Goal: Information Seeking & Learning: Learn about a topic

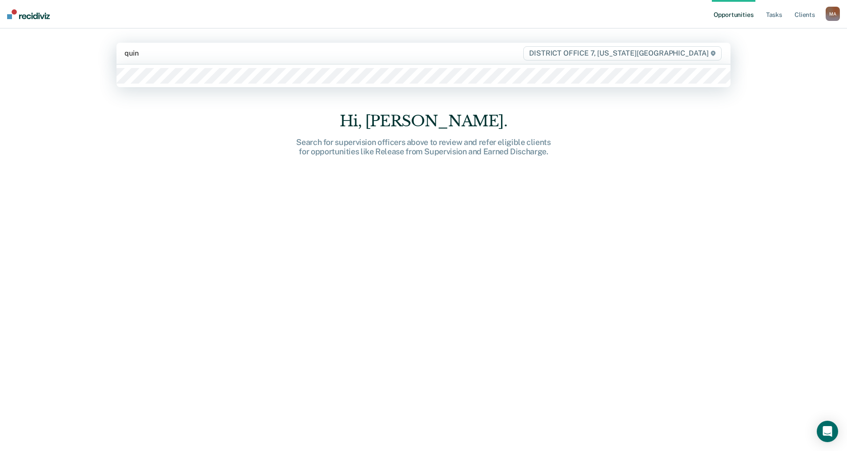
type input "[PERSON_NAME]"
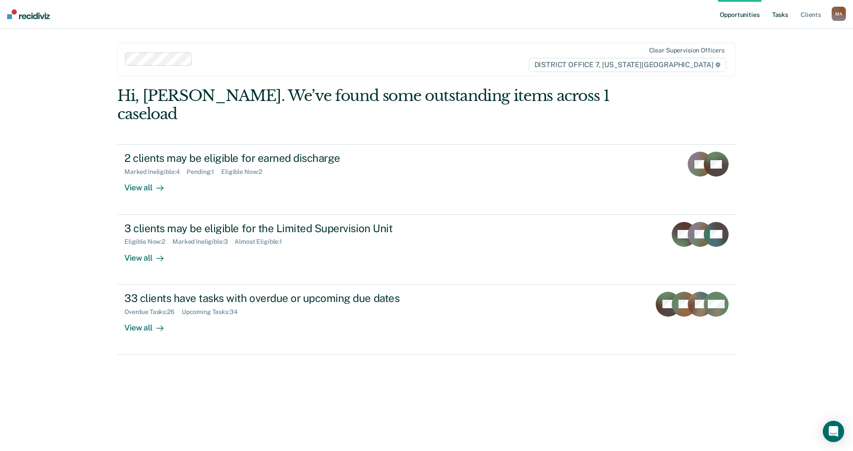
click at [780, 13] on link "Tasks" at bounding box center [781, 14] width 20 height 28
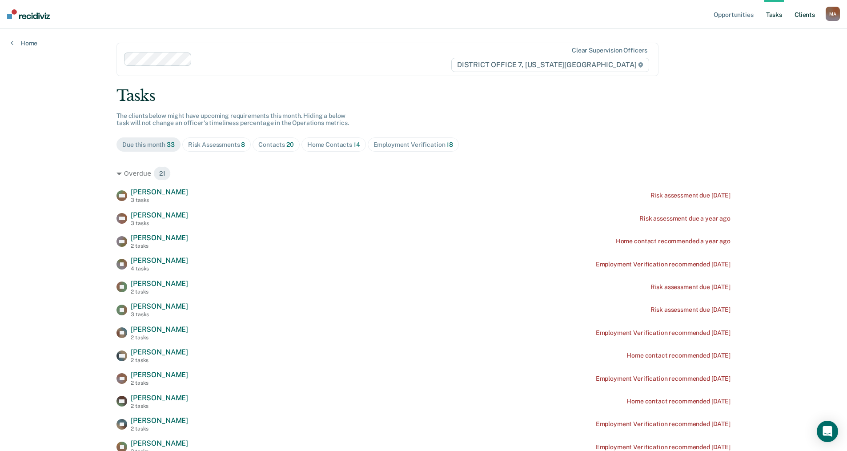
click at [804, 16] on link "Client s" at bounding box center [804, 14] width 24 height 28
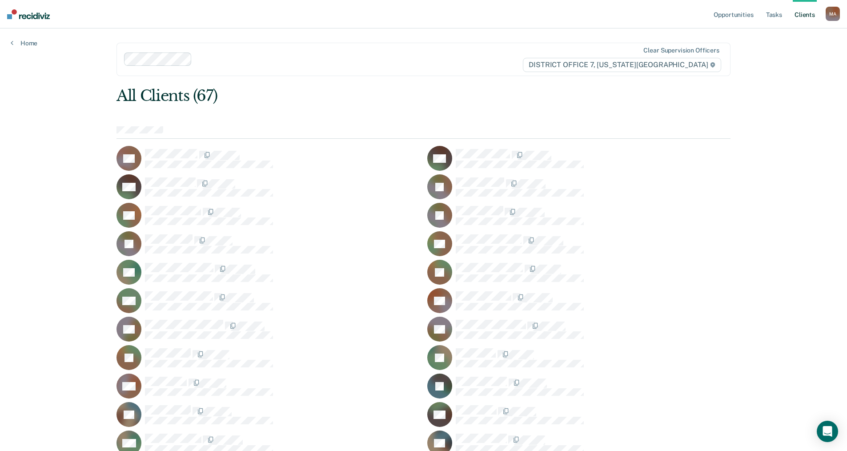
click at [774, 16] on link "Tasks" at bounding box center [774, 14] width 20 height 28
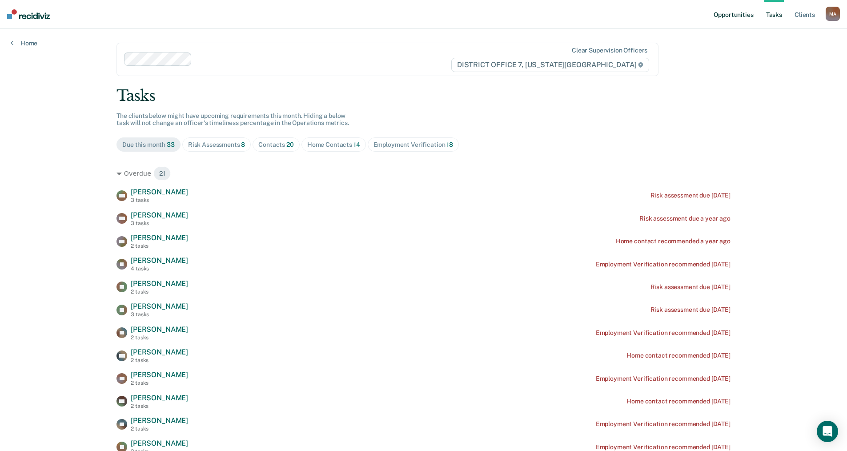
click at [723, 16] on link "Opportunities" at bounding box center [732, 14] width 43 height 28
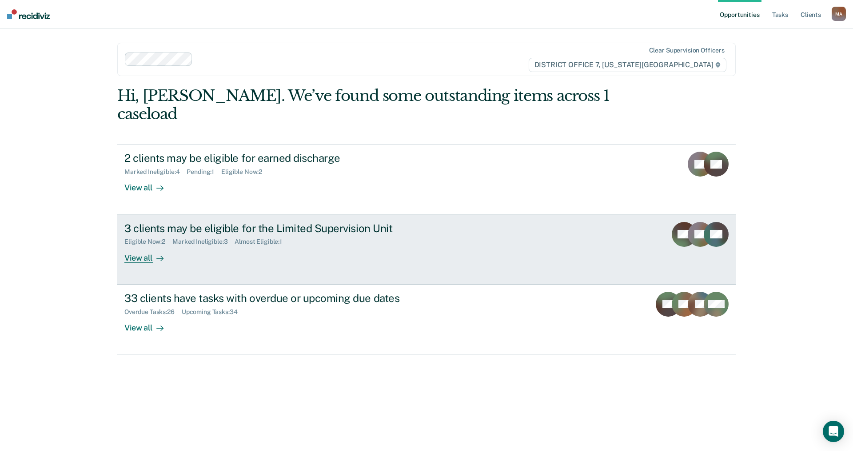
click at [145, 245] on div "View all" at bounding box center [149, 253] width 50 height 17
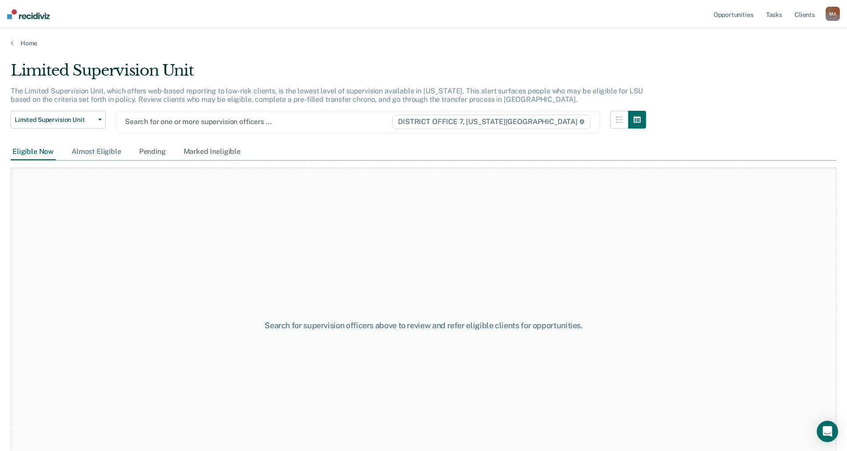
click at [100, 151] on div "Limited Supervision Unit The Limited Supervision Unit, which offers web-based r…" at bounding box center [423, 222] width 825 height 323
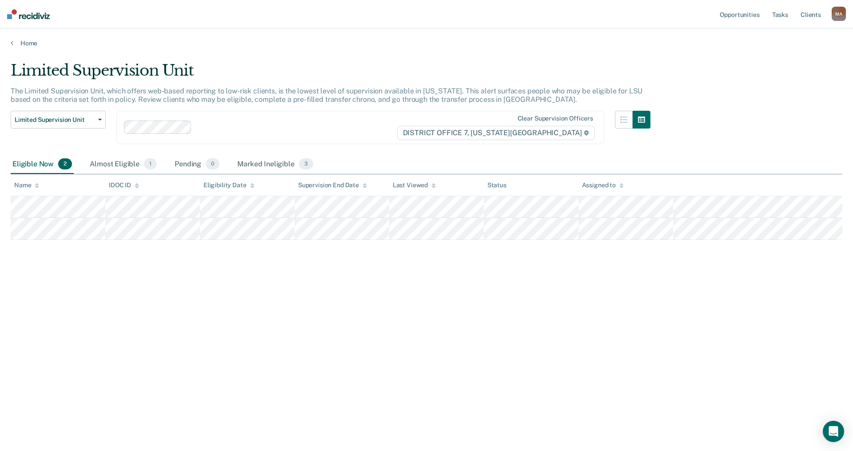
click at [41, 164] on div "Eligible Now 2" at bounding box center [42, 165] width 63 height 20
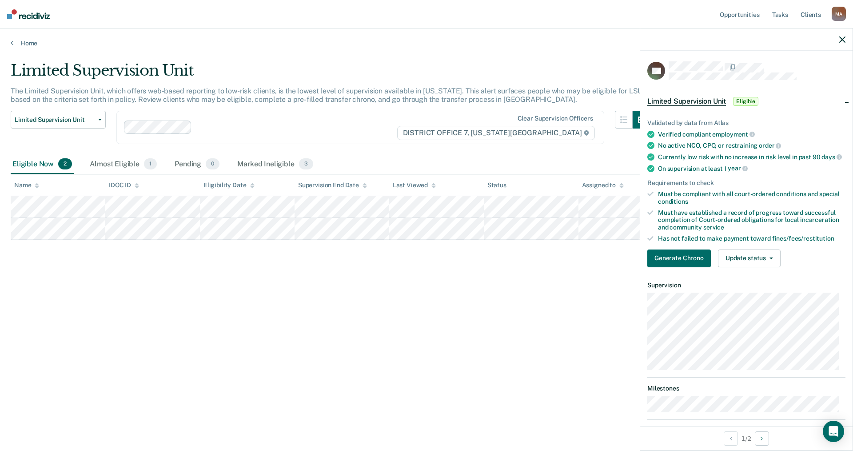
click at [211, 314] on div "Limited Supervision Unit The Limited Supervision Unit, which offers web-based r…" at bounding box center [427, 222] width 832 height 323
click at [841, 38] on icon "button" at bounding box center [842, 39] width 6 height 6
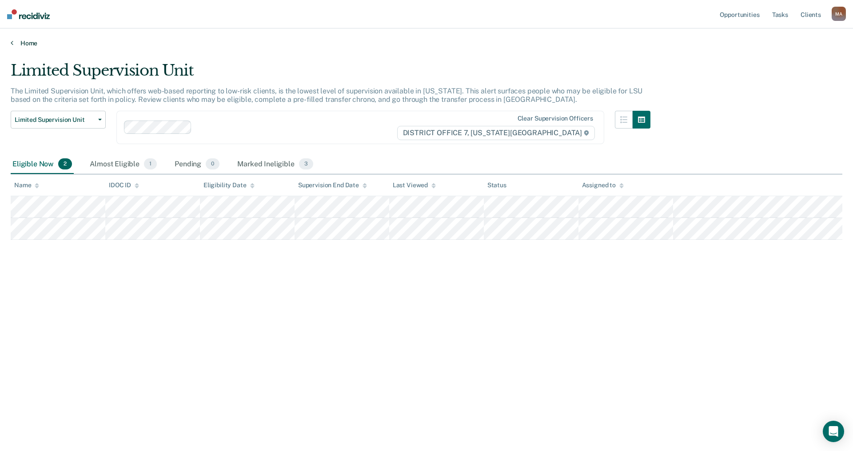
click at [24, 43] on link "Home" at bounding box center [427, 43] width 832 height 8
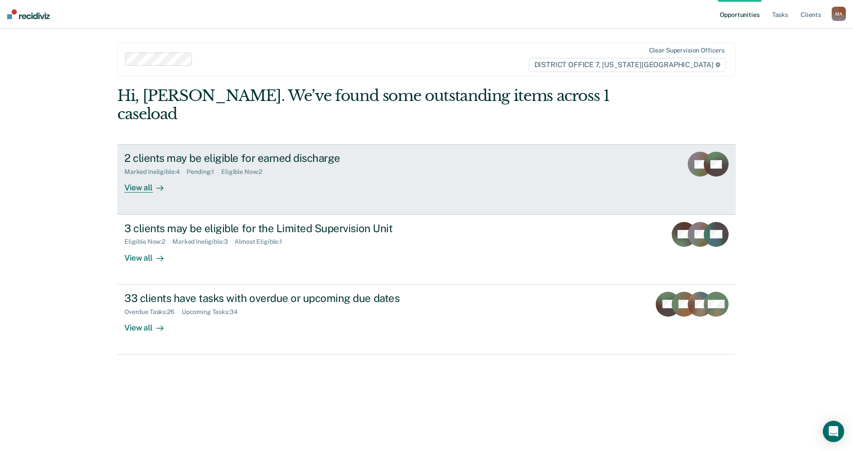
click at [156, 152] on div "2 clients may be eligible for earned discharge" at bounding box center [280, 158] width 312 height 13
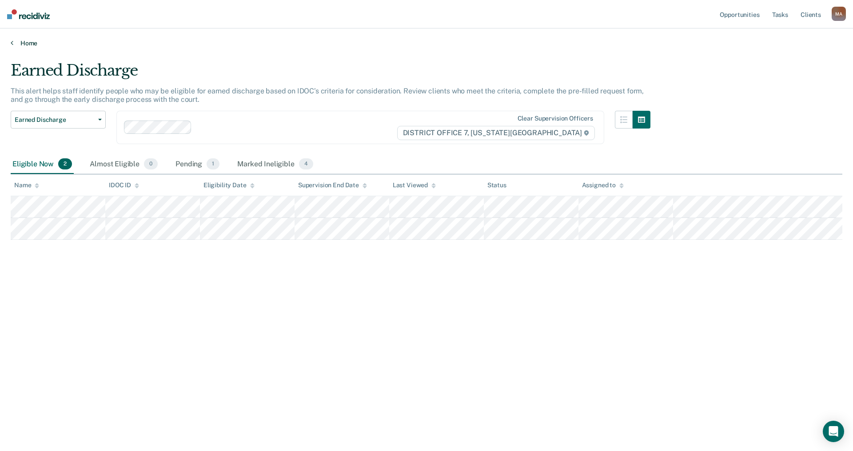
click at [34, 46] on link "Home" at bounding box center [427, 43] width 832 height 8
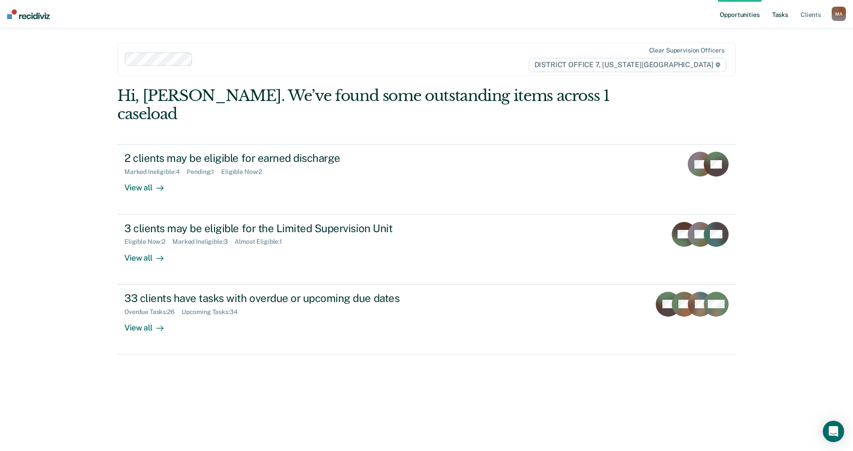
click at [776, 14] on link "Tasks" at bounding box center [781, 14] width 20 height 28
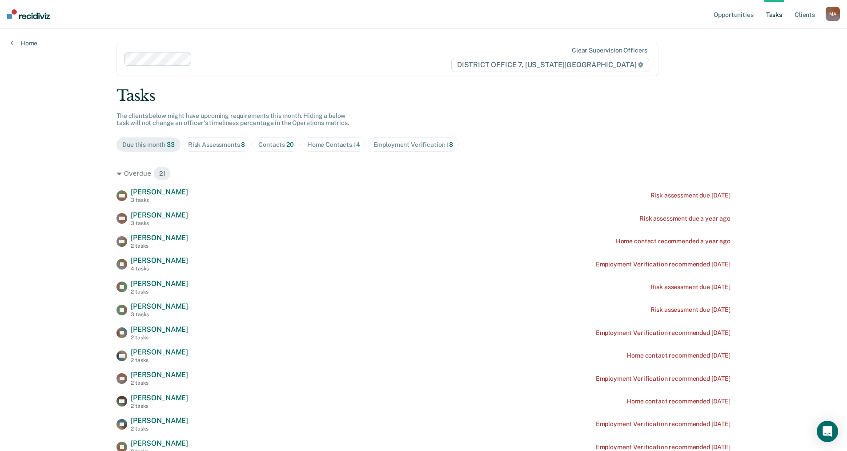
click at [329, 145] on div "Home Contacts 14" at bounding box center [333, 145] width 53 height 8
